Goal: Information Seeking & Learning: Learn about a topic

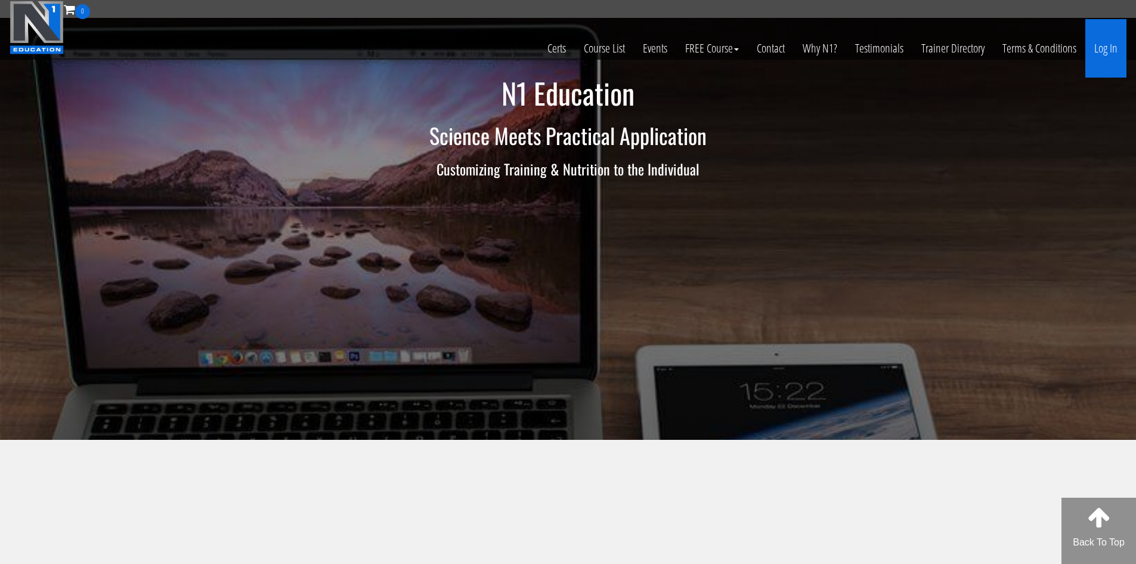
click at [1120, 50] on link "Log In" at bounding box center [1106, 48] width 41 height 58
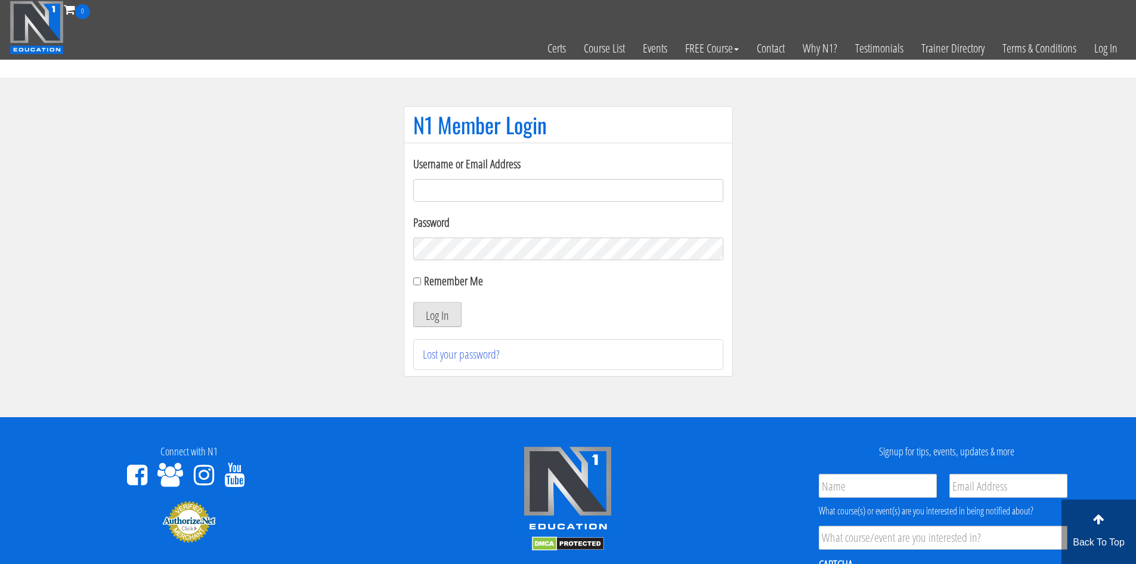
type input "[EMAIL_ADDRESS][DOMAIN_NAME]"
click at [426, 313] on button "Log In" at bounding box center [437, 314] width 48 height 25
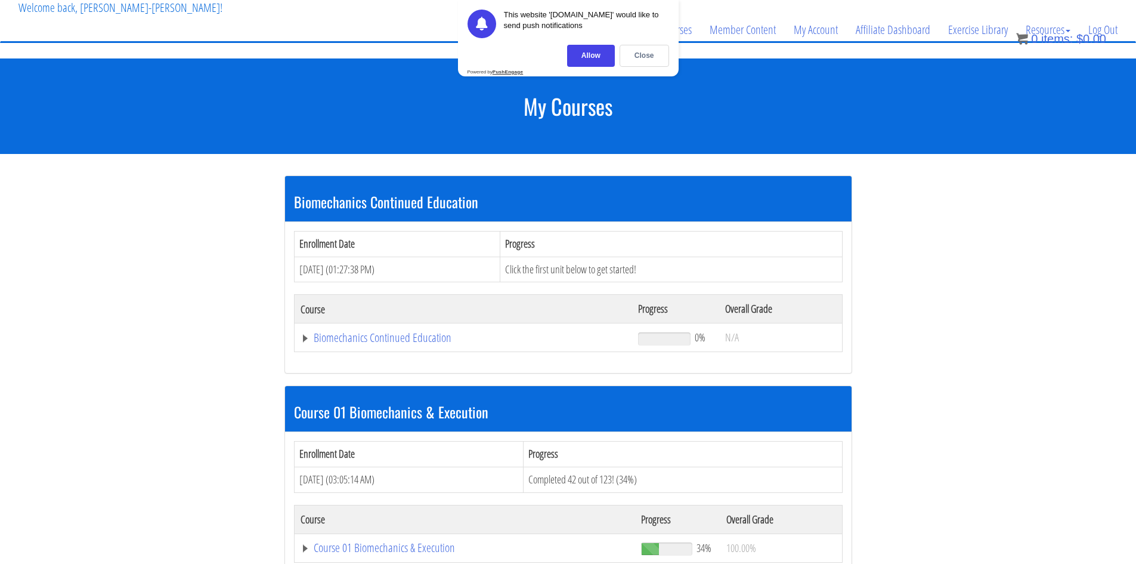
scroll to position [179, 0]
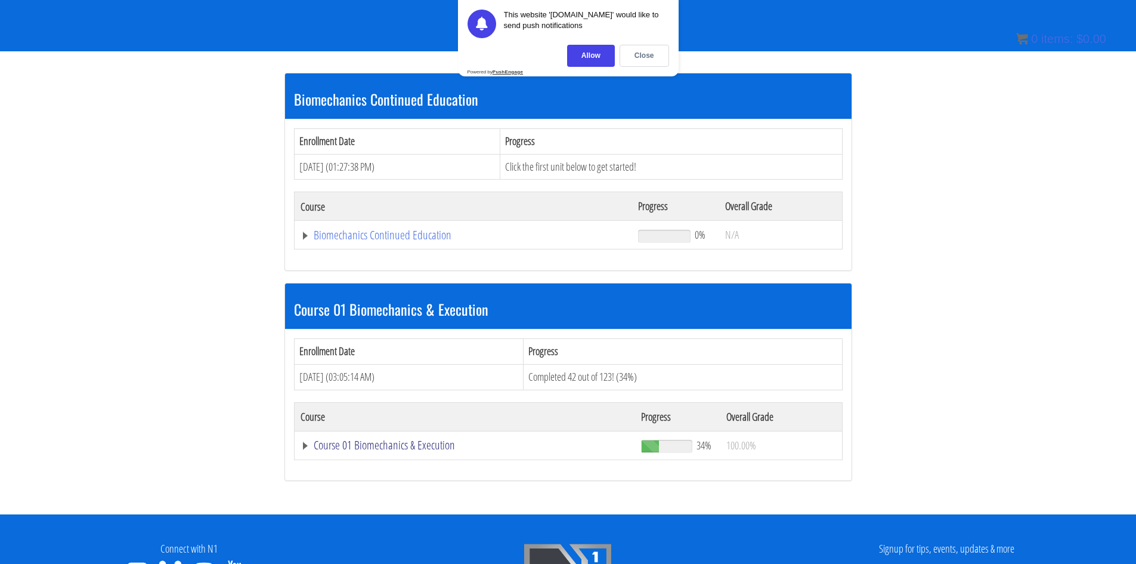
click at [388, 241] on link "Course 01 Biomechanics & Execution" at bounding box center [464, 235] width 326 height 12
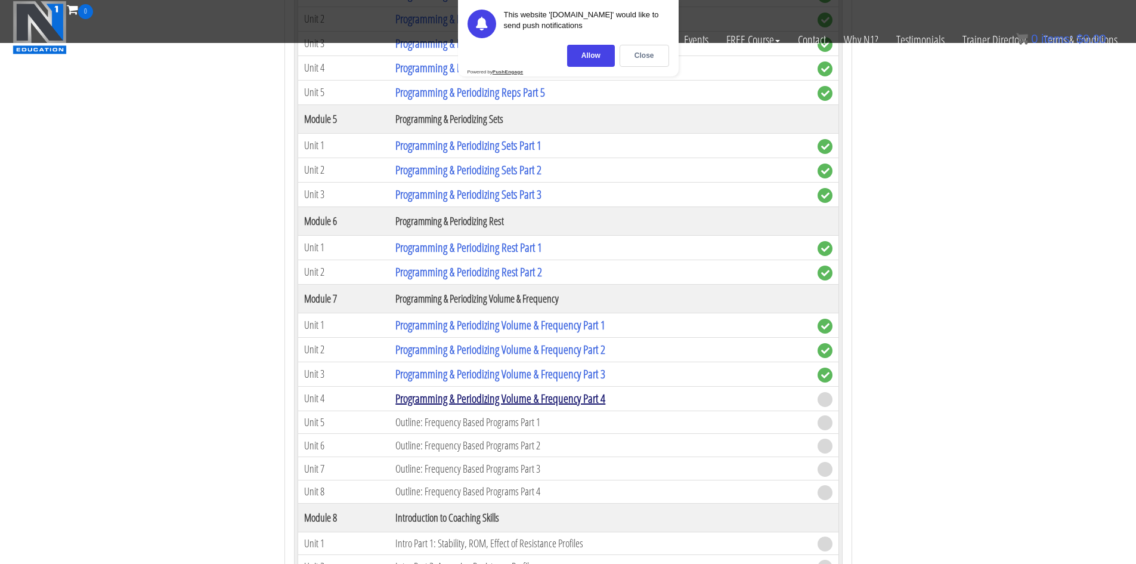
scroll to position [1491, 0]
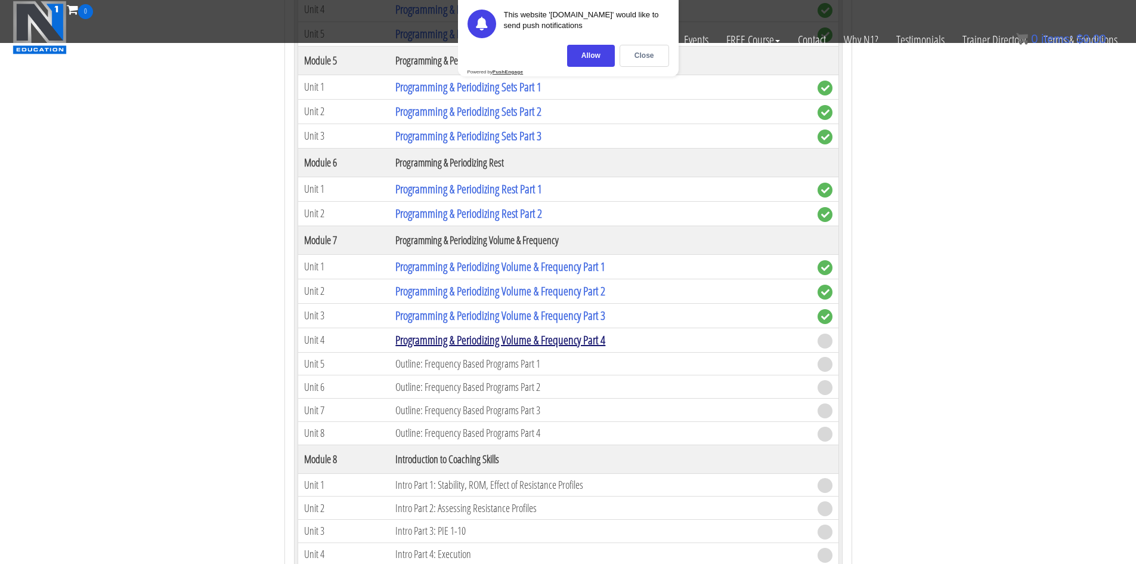
click at [481, 336] on link "Programming & Periodizing Volume & Frequency Part 4" at bounding box center [500, 340] width 210 height 16
click at [635, 57] on div "Close" at bounding box center [645, 56] width 50 height 22
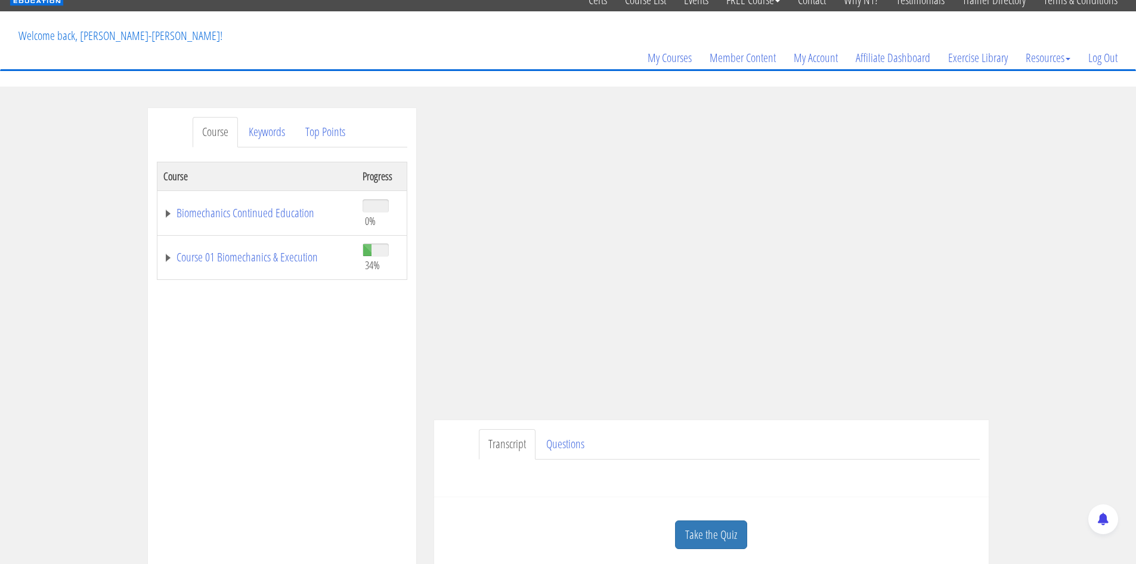
scroll to position [119, 0]
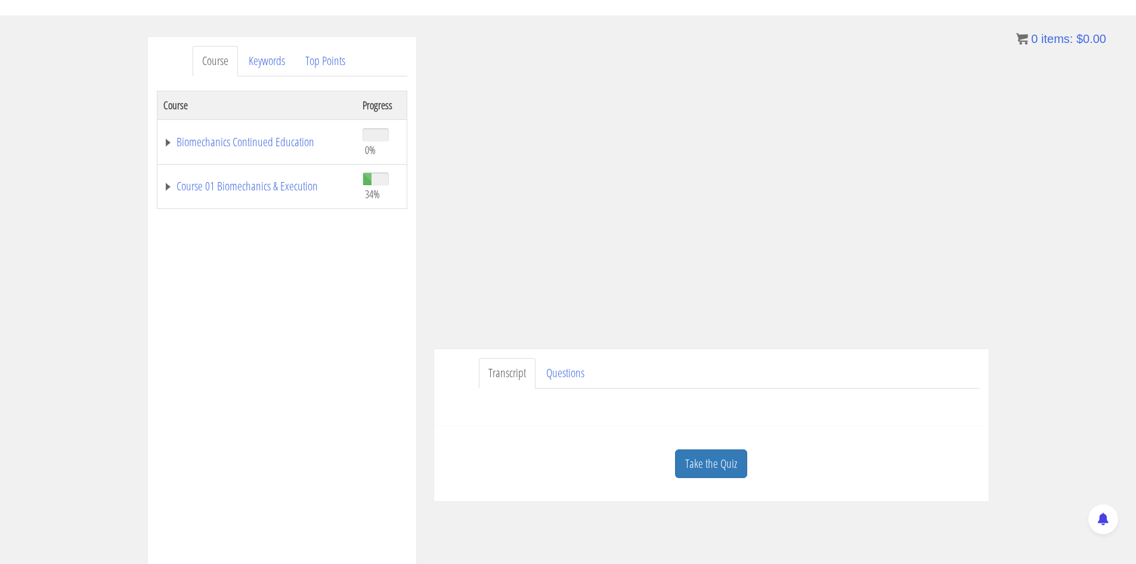
click at [895, 360] on ul "Transcript Questions" at bounding box center [729, 373] width 501 height 30
click at [713, 455] on link "Take the Quiz" at bounding box center [711, 463] width 72 height 29
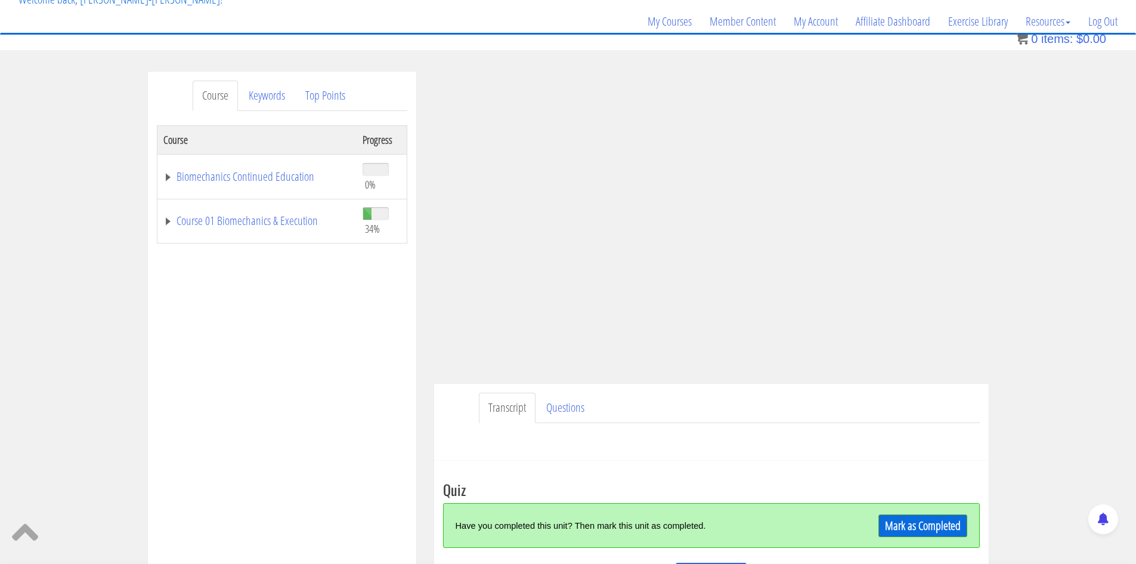
scroll to position [194, 0]
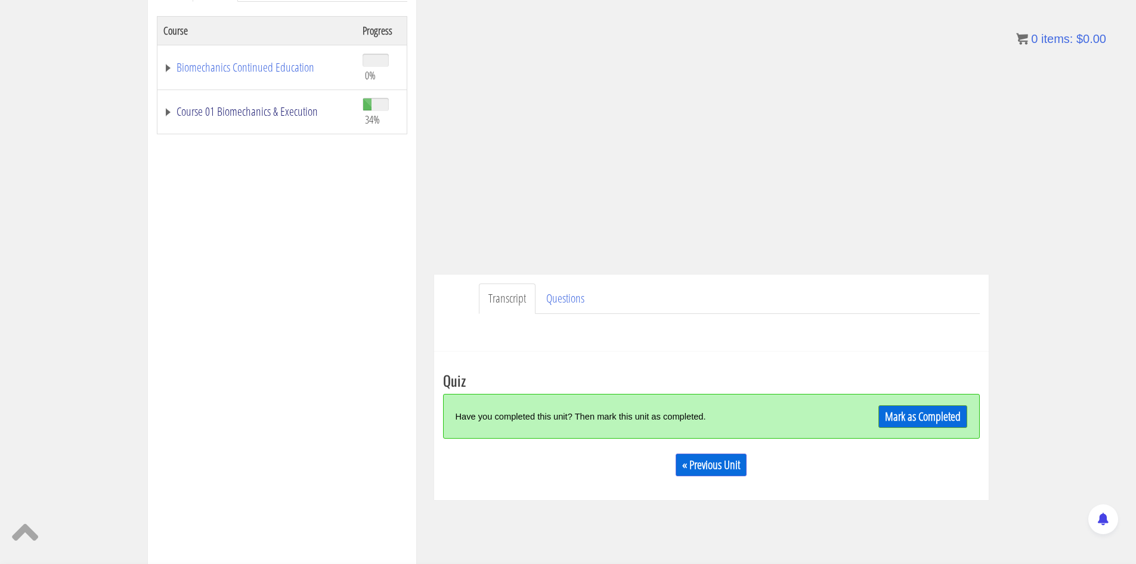
click at [265, 111] on link "Course 01 Biomechanics & Execution" at bounding box center [256, 112] width 187 height 12
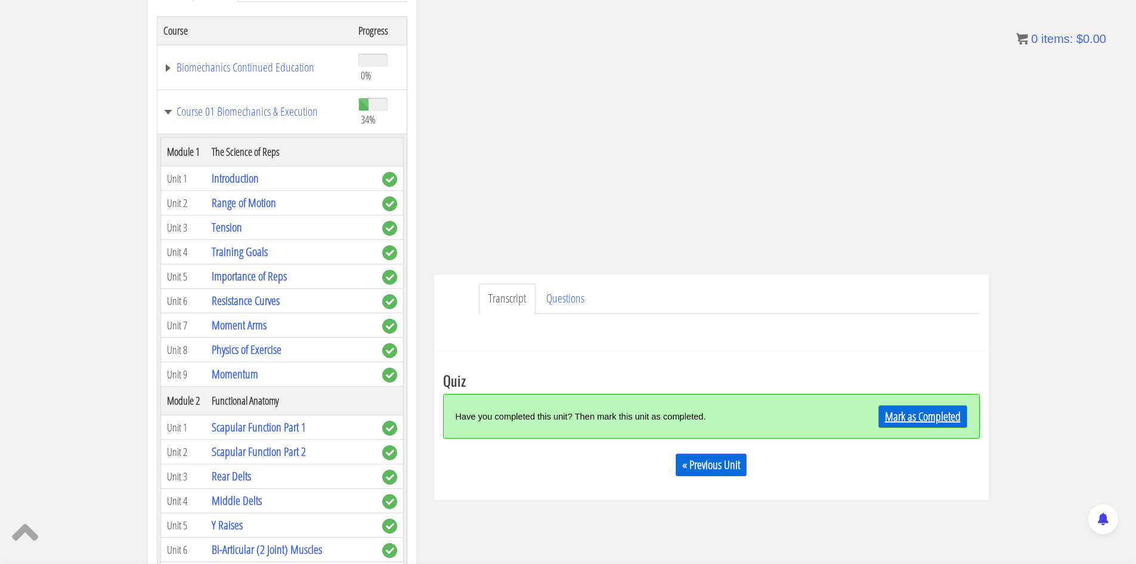
click at [917, 415] on link "Mark as Completed" at bounding box center [923, 416] width 89 height 23
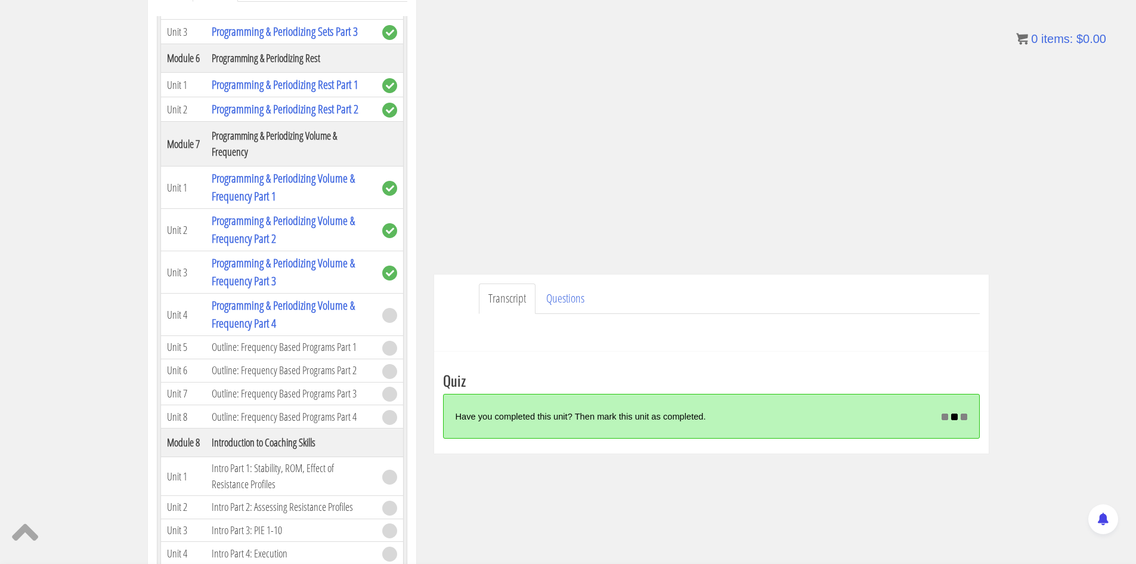
scroll to position [1312, 0]
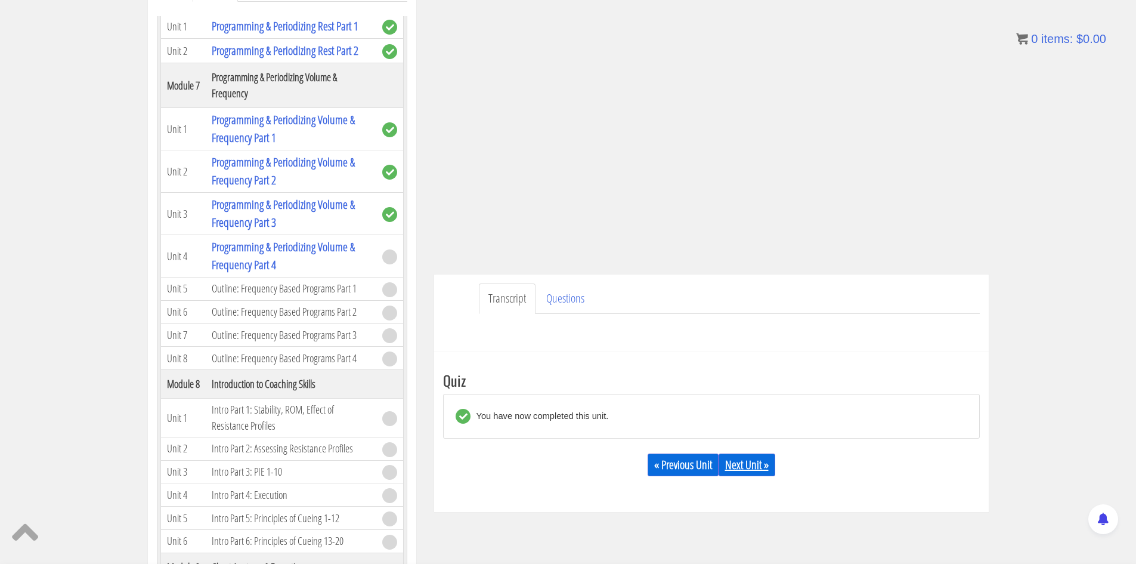
click at [747, 469] on link "Next Unit »" at bounding box center [747, 464] width 57 height 23
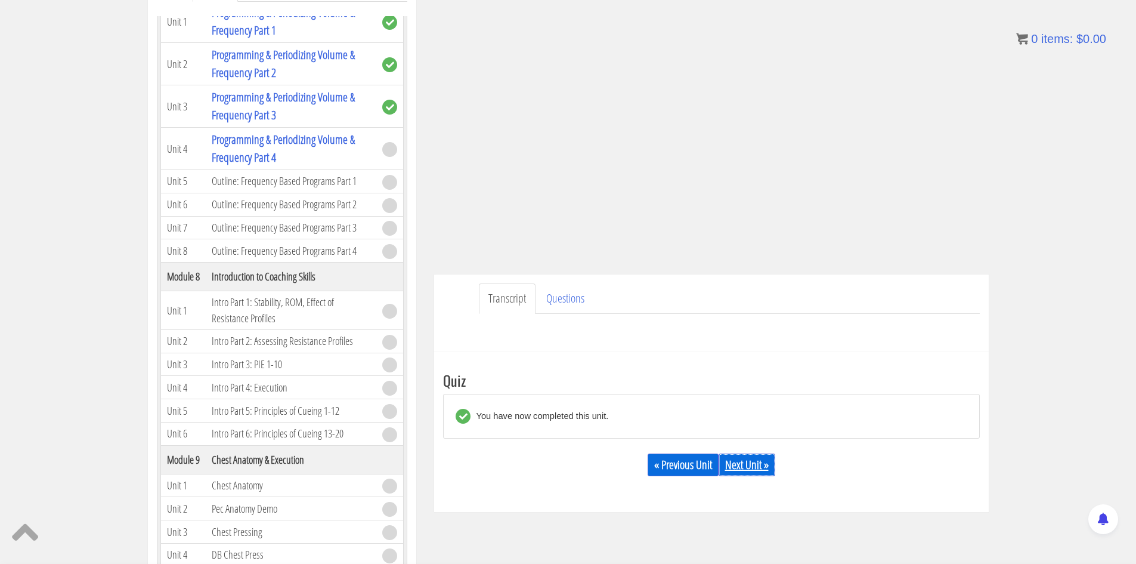
scroll to position [1432, 0]
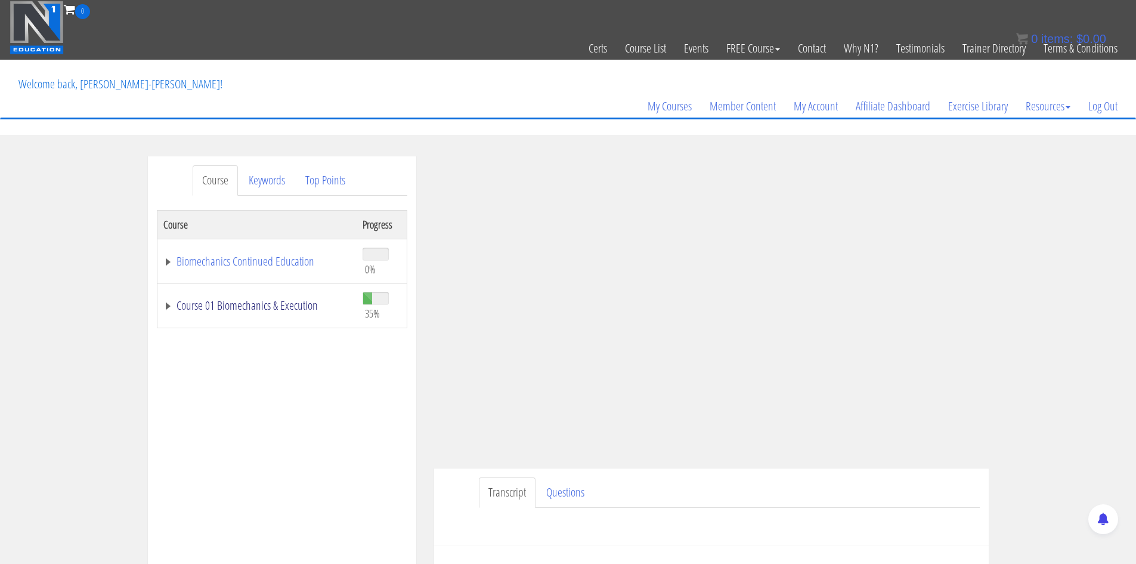
click at [260, 311] on link "Course 01 Biomechanics & Execution" at bounding box center [256, 305] width 187 height 12
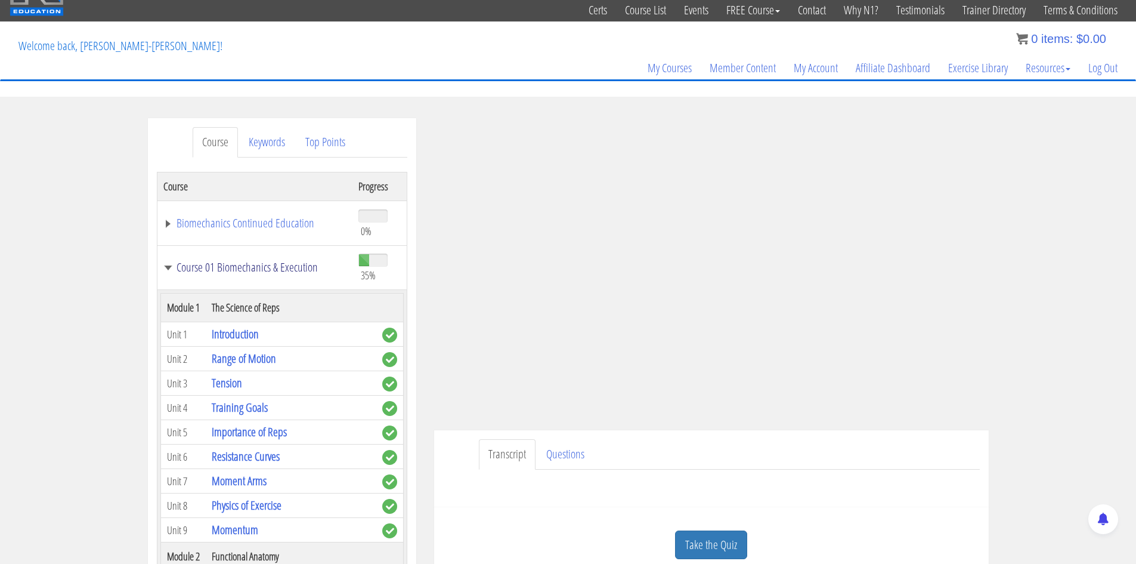
scroll to position [60, 0]
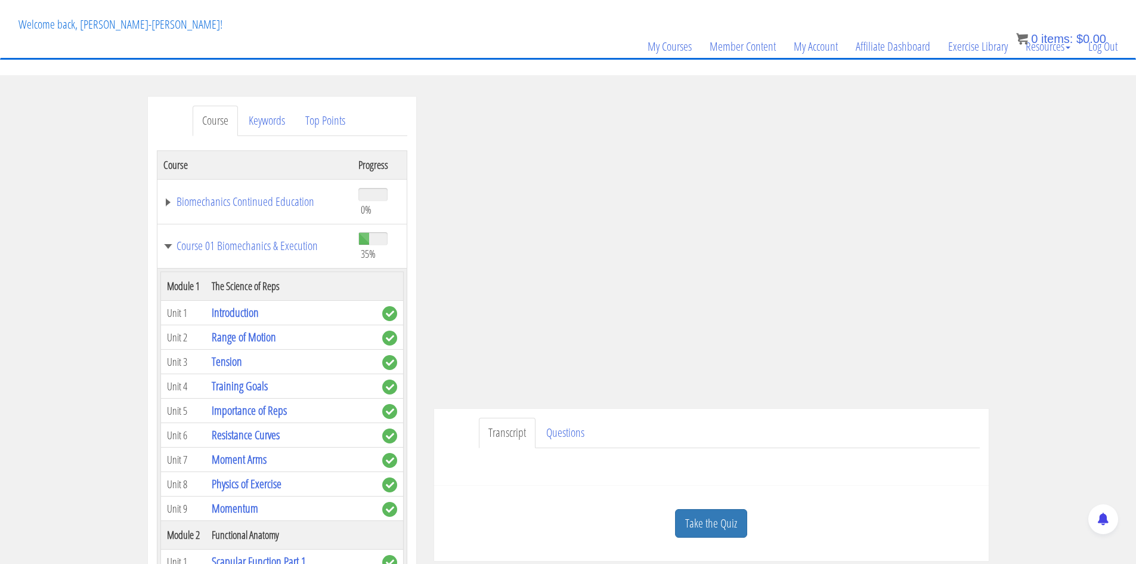
click at [830, 471] on div "Have a question on this unit? Please submit it here: Name * First Last Email * *" at bounding box center [711, 462] width 537 height 29
click at [874, 416] on div "Transcript Questions Have a question on this unit? Please submit it here: Name …" at bounding box center [711, 447] width 555 height 77
click at [932, 433] on ul "Transcript Questions" at bounding box center [729, 433] width 501 height 30
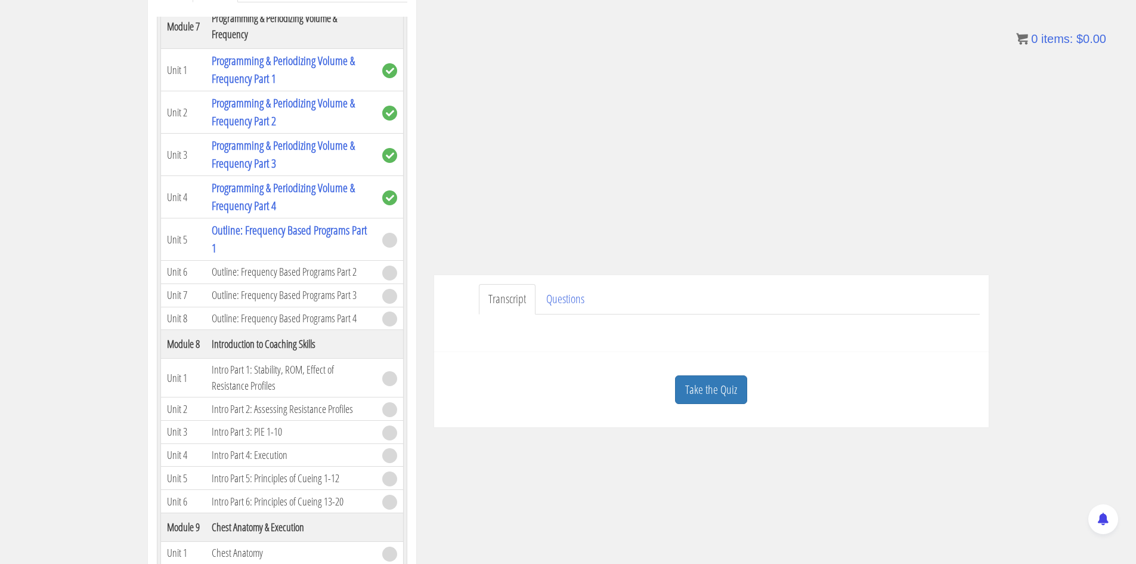
scroll to position [299, 0]
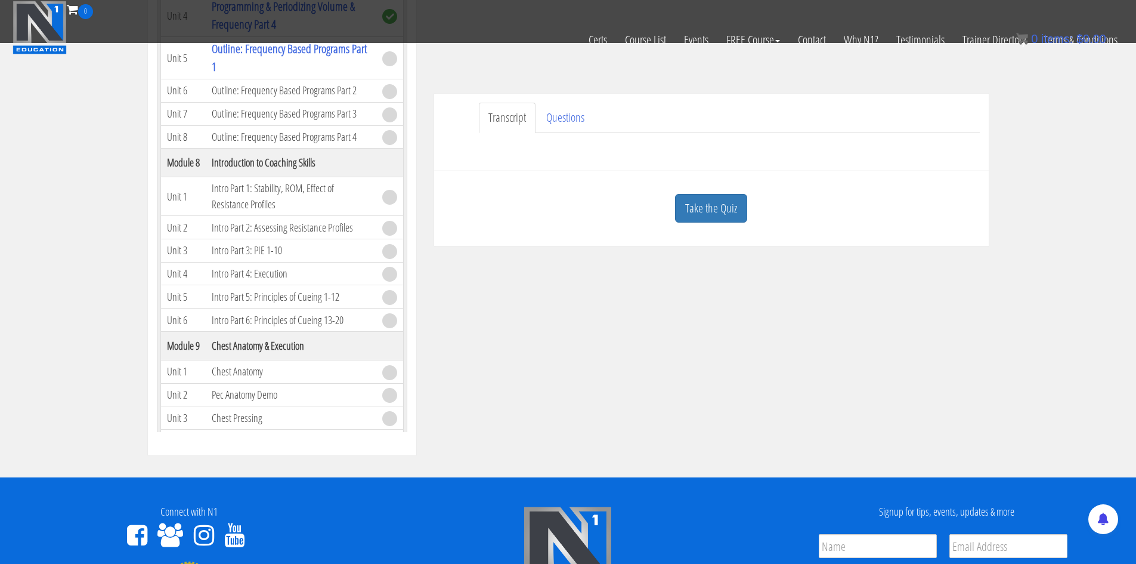
click at [239, 239] on td "Intro Part 2: Assessing Resistance Profiles" at bounding box center [291, 227] width 171 height 23
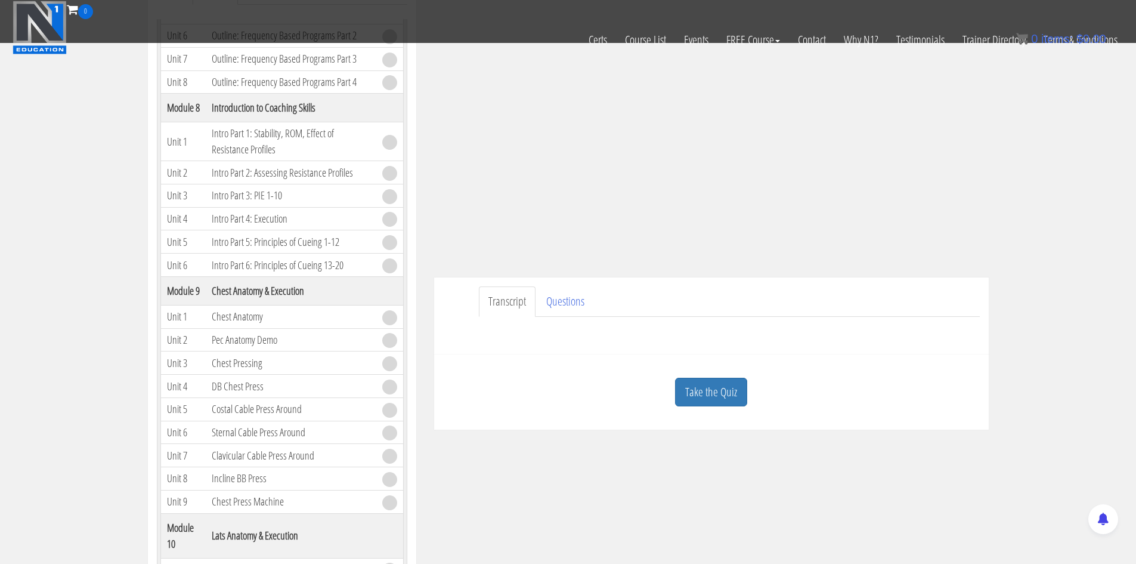
scroll to position [239, 0]
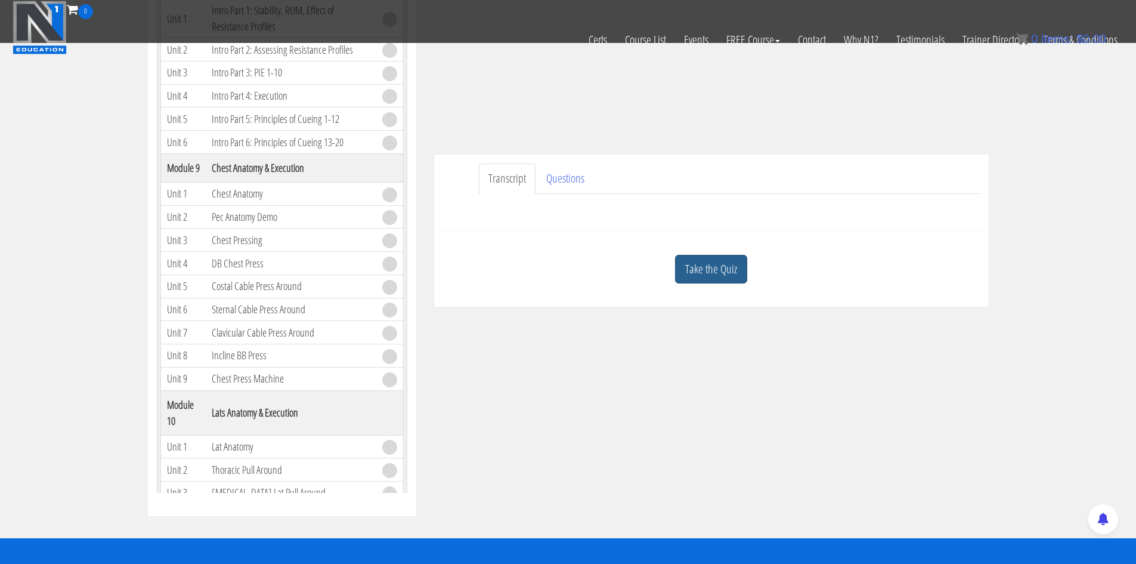
click at [701, 261] on link "Take the Quiz" at bounding box center [711, 269] width 72 height 29
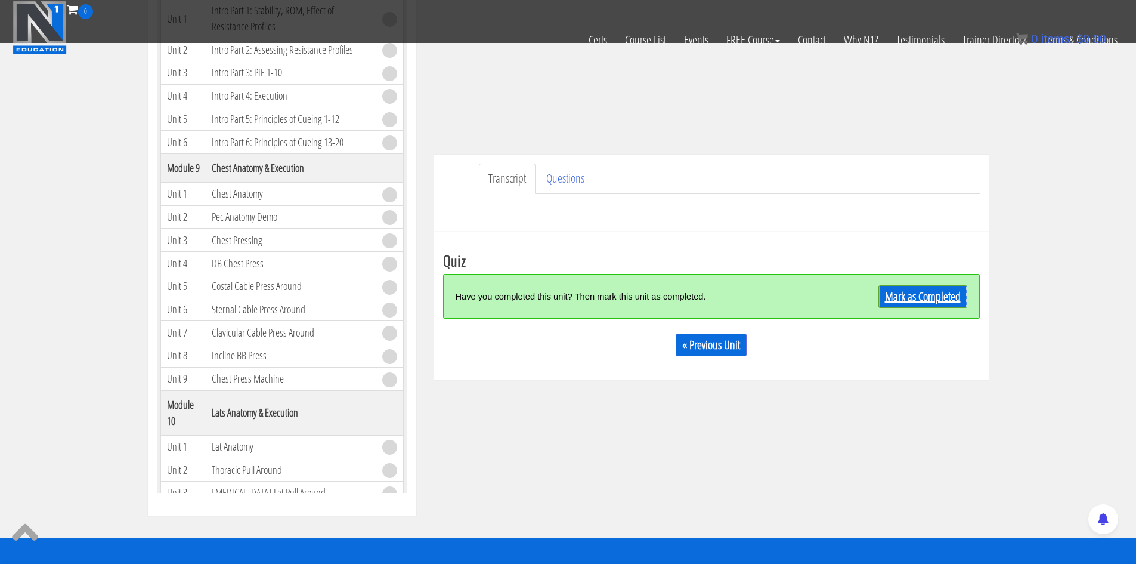
click at [926, 287] on link "Mark as Completed" at bounding box center [923, 296] width 89 height 23
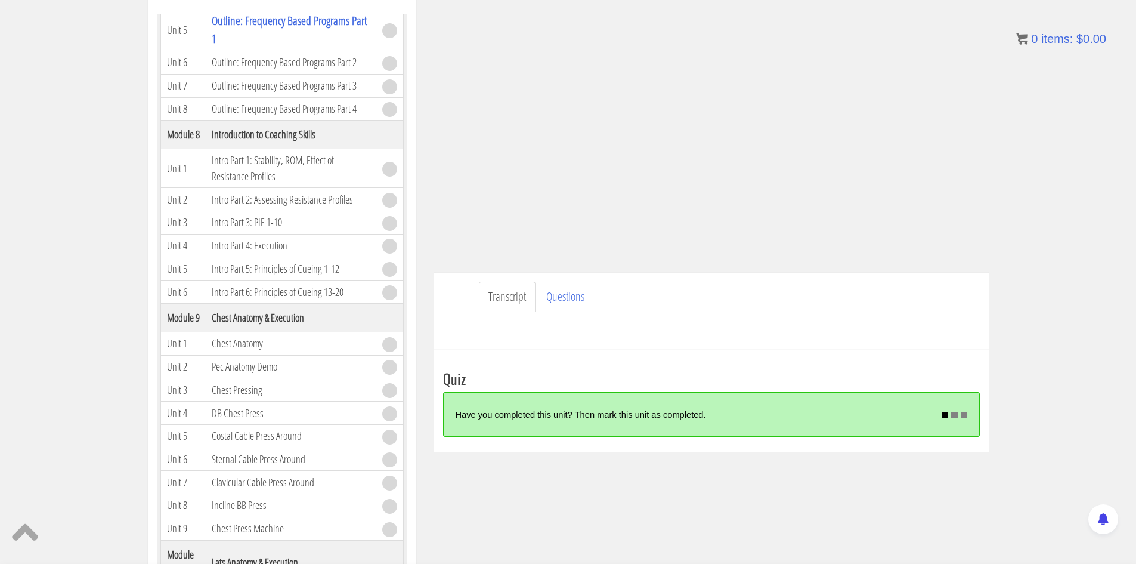
scroll to position [1551, 0]
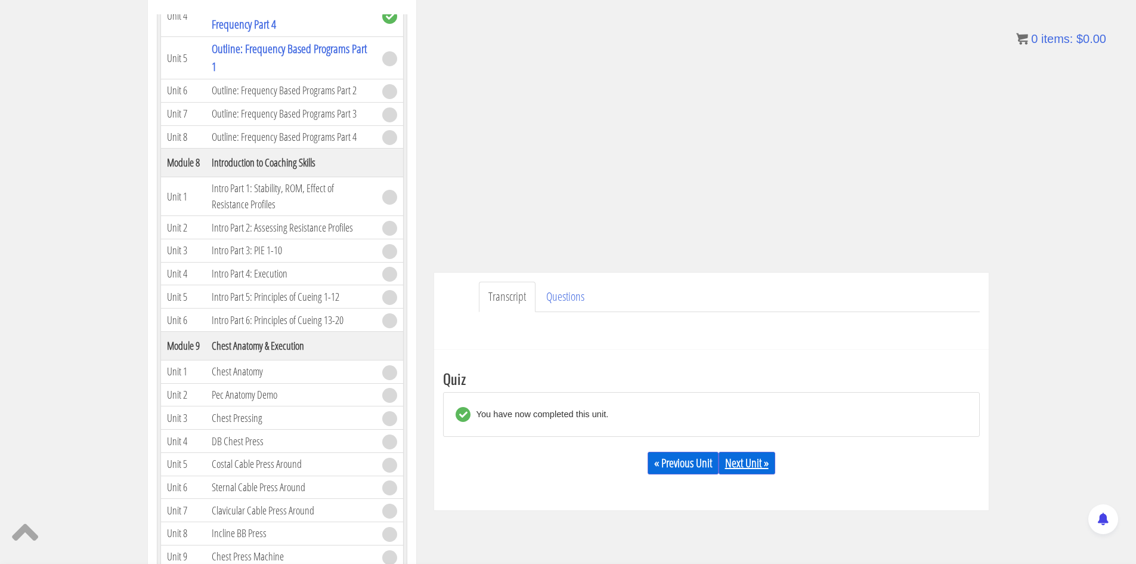
click at [733, 458] on link "Next Unit »" at bounding box center [747, 463] width 57 height 23
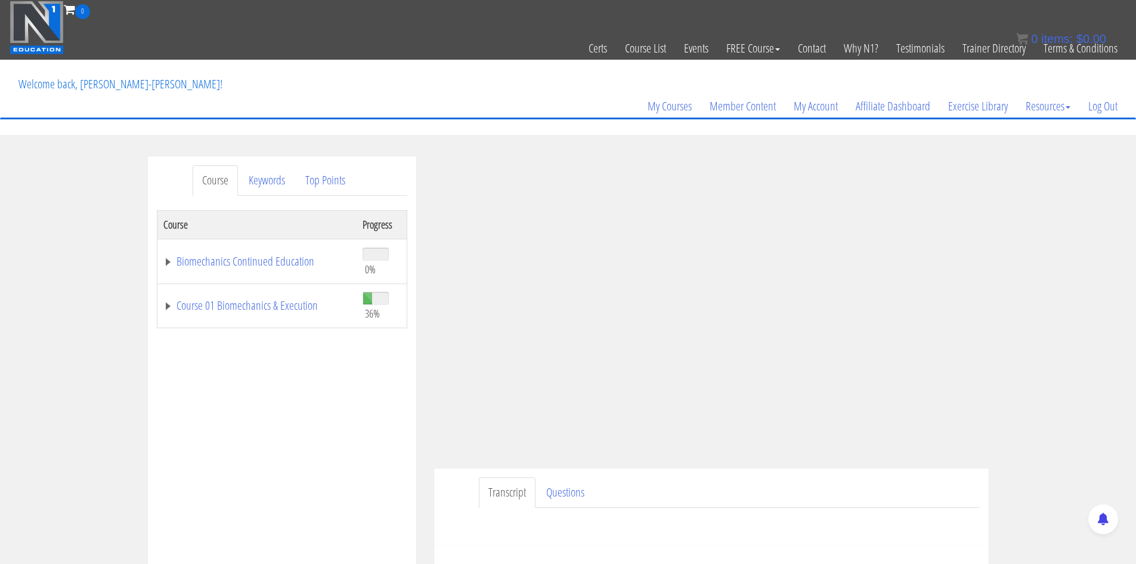
scroll to position [179, 0]
